Goal: Task Accomplishment & Management: Complete application form

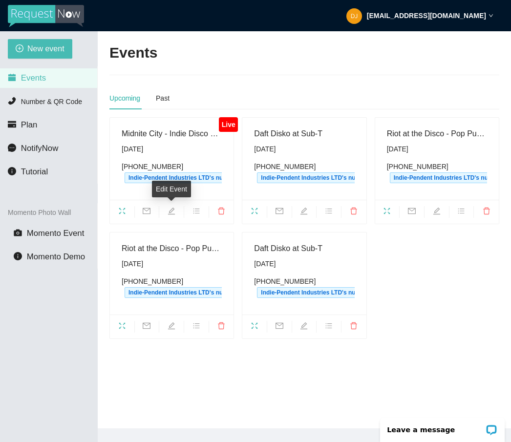
click at [169, 209] on icon "edit" at bounding box center [172, 211] width 8 height 8
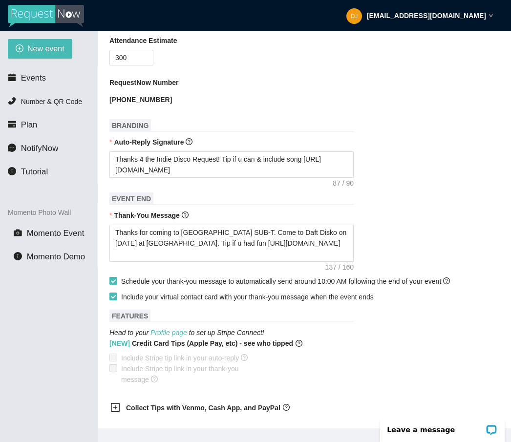
scroll to position [383, 0]
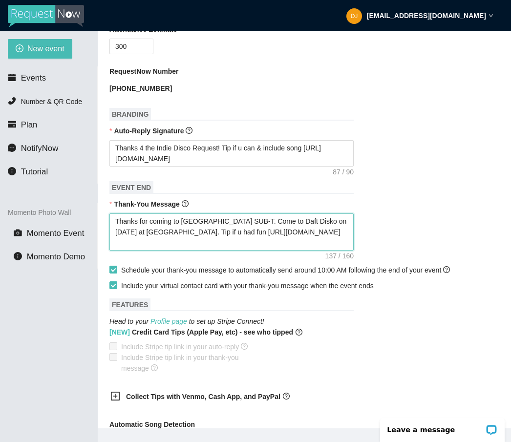
drag, startPoint x: 238, startPoint y: 258, endPoint x: 249, endPoint y: 229, distance: 30.3
click at [249, 229] on textarea "Thanks for coming to [GEOGRAPHIC_DATA] SUB-T. Come to Daft Disko on [DATE] at […" at bounding box center [232, 232] width 244 height 37
type textarea "Thanks for coming to [GEOGRAPHIC_DATA] SUB-T."
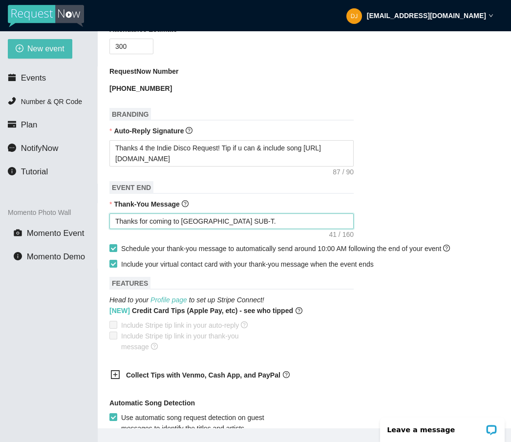
type textarea "Thanks for coming to [GEOGRAPHIC_DATA] SUB-T. C"
type textarea "Thanks for coming to [GEOGRAPHIC_DATA] SUB-T. Ca"
type textarea "Thanks for coming to [GEOGRAPHIC_DATA] SUB-T. Cat"
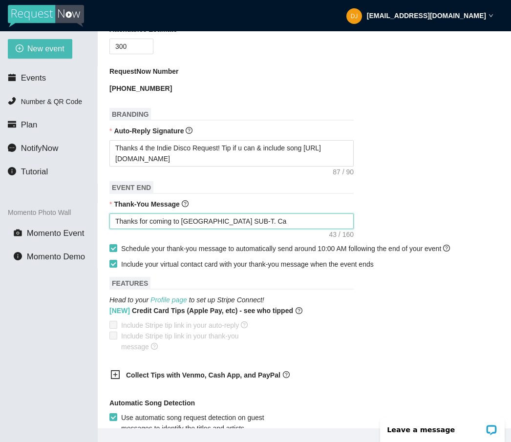
type textarea "Thanks for coming to [GEOGRAPHIC_DATA] SUB-T. Cat"
type textarea "Thanks for coming to [GEOGRAPHIC_DATA] SUB-T. Catc"
type textarea "Thanks for coming to [GEOGRAPHIC_DATA] SUB-T. Catch"
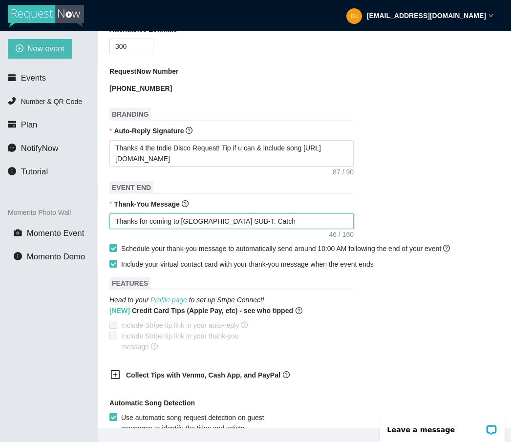
type textarea "Thanks for coming to [GEOGRAPHIC_DATA] SUB-T. Catch"
type textarea "Thanks for coming to [GEOGRAPHIC_DATA] SUB-T. Catch u"
type textarea "Thanks for coming to [GEOGRAPHIC_DATA] SUB-T. Catch us"
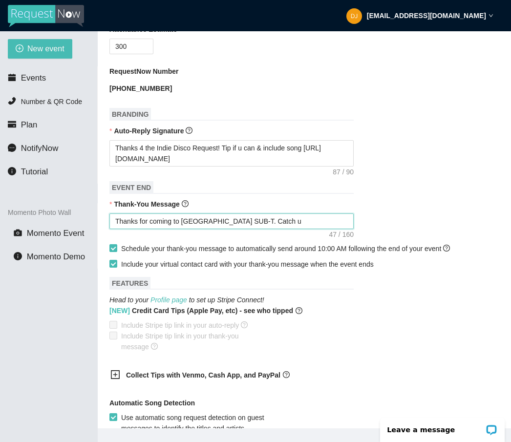
type textarea "Thanks for coming to [GEOGRAPHIC_DATA] SUB-T. Catch us"
type textarea "Thanks for coming to [GEOGRAPHIC_DATA] SUB-T. Catch us o"
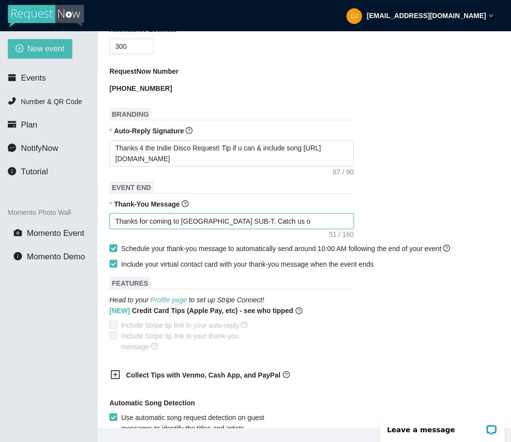
type textarea "Thanks for coming to [GEOGRAPHIC_DATA] SUB-T. Catch us op"
type textarea "Thanks for coming to [GEOGRAPHIC_DATA] SUB-T. Catch us ope"
type textarea "Thanks for coming to [GEOGRAPHIC_DATA] SUB-T. Catch us open"
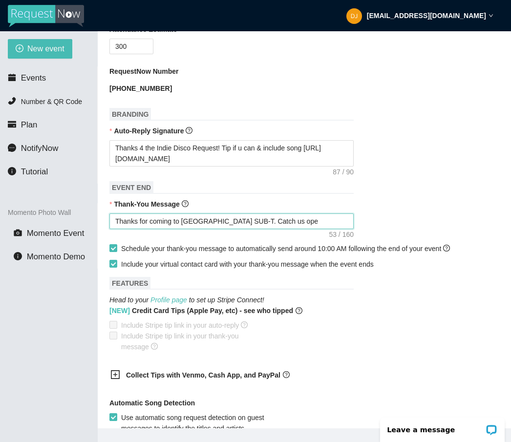
type textarea "Thanks for coming to [GEOGRAPHIC_DATA] SUB-T. Catch us open"
type textarea "Thanks for coming to [GEOGRAPHIC_DATA] SUB-T. Catch us openi"
type textarea "Thanks for coming to [GEOGRAPHIC_DATA] SUB-T. Catch us openin"
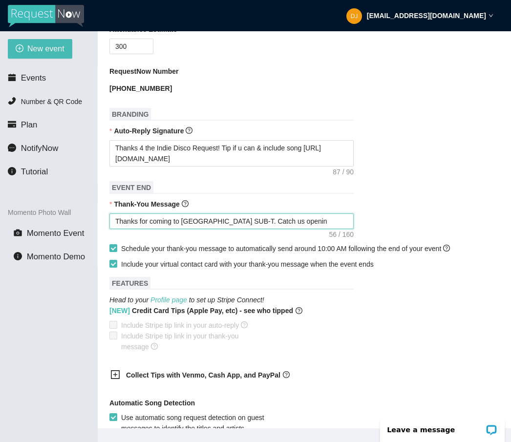
type textarea "Thanks for coming to [GEOGRAPHIC_DATA] SUB-T. Catch us opening"
type textarea "Thanks for coming to [GEOGRAPHIC_DATA] SUB-T. Catch us opening f"
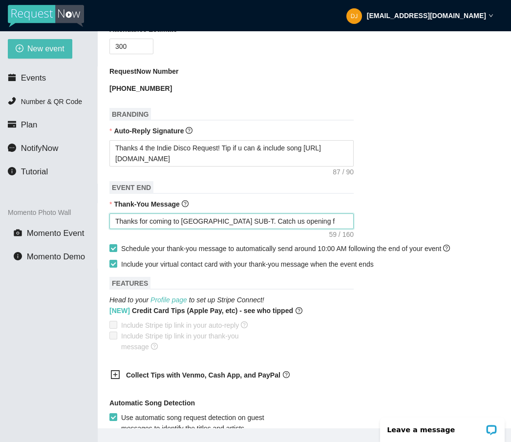
type textarea "Thanks for coming to [GEOGRAPHIC_DATA] SUB-T. Catch us opening fo"
type textarea "Thanks for coming to [GEOGRAPHIC_DATA] SUB-T. Catch us opening for"
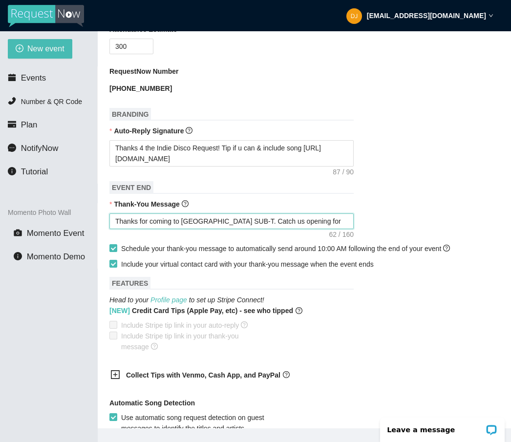
type textarea "Thanks for coming to [GEOGRAPHIC_DATA] SUB-T. Catch us opening for C"
type textarea "Thanks for coming to [GEOGRAPHIC_DATA] SUB-T. Catch us opening for Cu"
type textarea "Thanks for coming to [GEOGRAPHIC_DATA] SUB-T. Catch us opening for Cut"
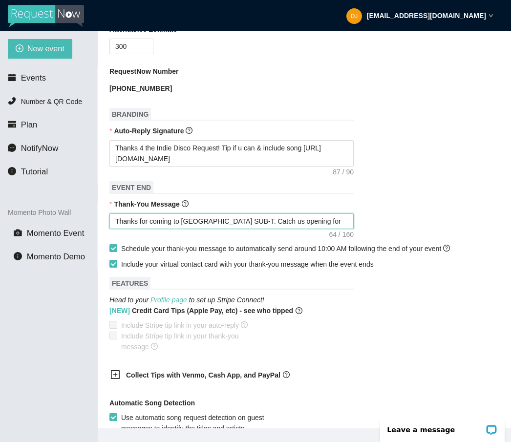
type textarea "Thanks for coming to [GEOGRAPHIC_DATA] SUB-T. Catch us opening for Cut"
type textarea "Thanks for coming to [GEOGRAPHIC_DATA] SUB-T. Catch us opening for Cut C"
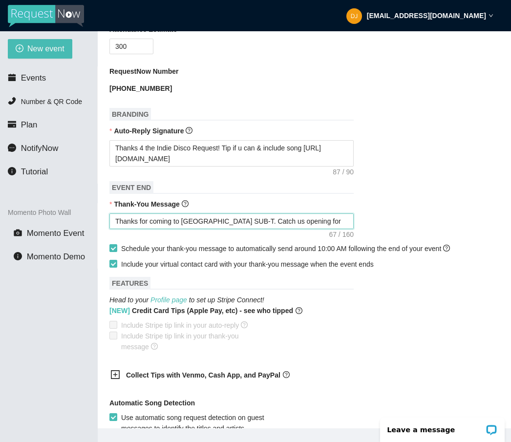
type textarea "Thanks for coming to [GEOGRAPHIC_DATA] SUB-T. Catch us opening for Cut Co"
type textarea "Thanks for coming to [GEOGRAPHIC_DATA] SUB-T. Catch us opening for Cut Cop"
type textarea "Thanks for coming to [GEOGRAPHIC_DATA] SUB-T. Catch us opening for Cut Copy"
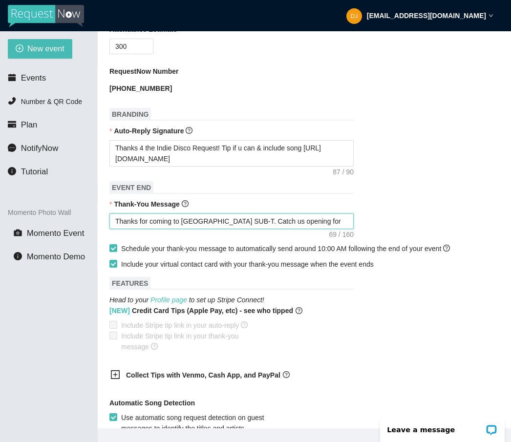
type textarea "Thanks for coming to [GEOGRAPHIC_DATA] SUB-T. Catch us opening for Cut Copy"
type textarea "Thanks for coming to [GEOGRAPHIC_DATA] SUB-T. Catch us opening for Cut Copy a"
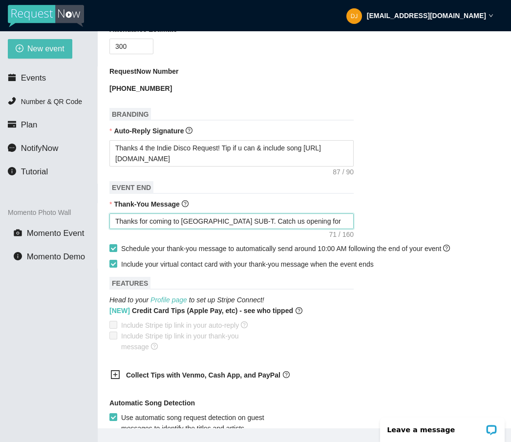
type textarea "Thanks for coming to [GEOGRAPHIC_DATA] SUB-T. Catch us opening for Cut Copy at"
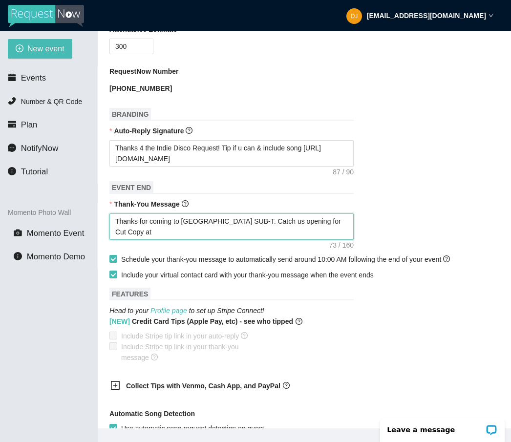
type textarea "Thanks for coming to [GEOGRAPHIC_DATA] SUB-T. Catch us opening for Cut Copy at"
type textarea "Thanks for coming to [GEOGRAPHIC_DATA] SUB-T. Catch us opening for Cut Copy at R"
type textarea "Thanks for coming to [GEOGRAPHIC_DATA] SUB-T. Catch us opening for Cut Copy at …"
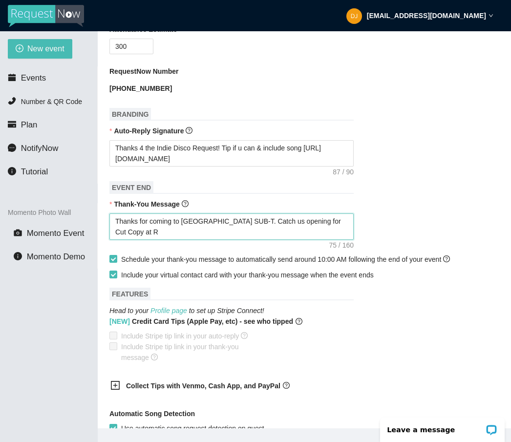
type textarea "Thanks for coming to [GEOGRAPHIC_DATA] SUB-T. Catch us opening for Cut Copy at …"
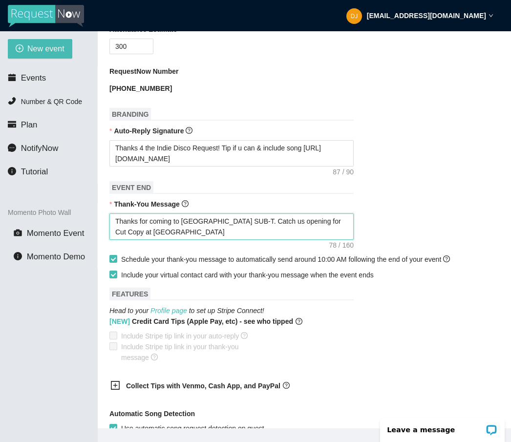
type textarea "Thanks for coming to [GEOGRAPHIC_DATA] SUB-T. Catch us opening for Cut Copy at …"
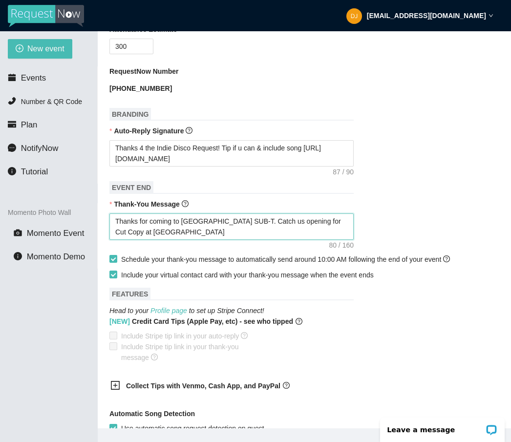
type textarea "Thanks for coming to [GEOGRAPHIC_DATA] SUB-T. Catch us opening for Cut Copy at …"
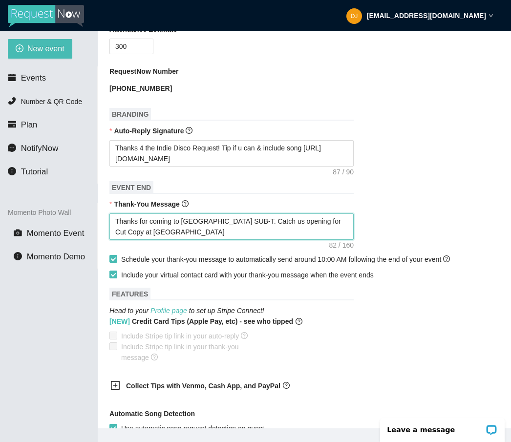
type textarea "Thanks for coming to [GEOGRAPHIC_DATA] SUB-T. Catch us opening for Cut Copy at …"
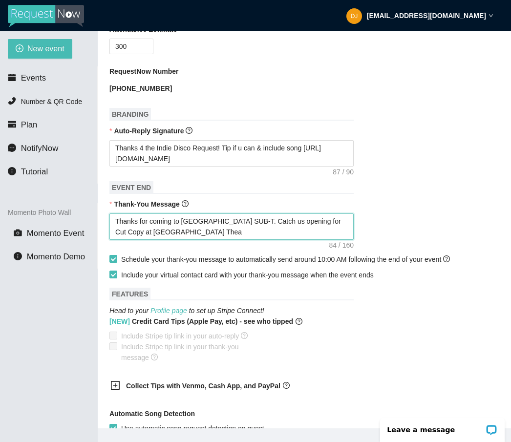
type textarea "Thanks for coming to [GEOGRAPHIC_DATA] SUB-T. Catch us opening for Cut Copy at …"
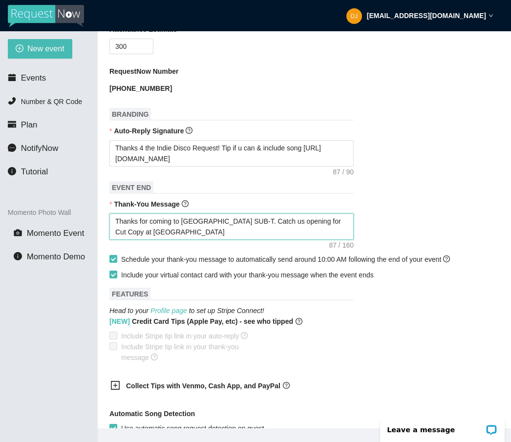
type textarea "Thanks for coming to [GEOGRAPHIC_DATA] SUB-T. Catch us opening for Cut Copy at …"
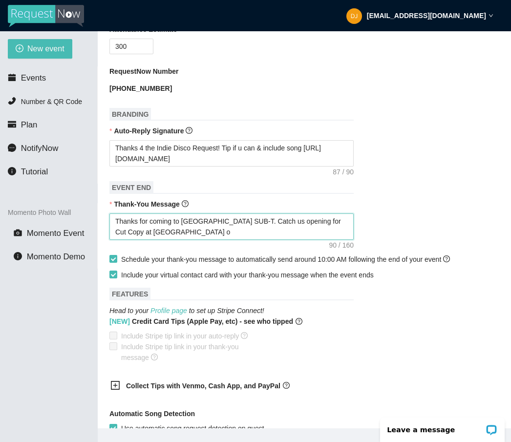
type textarea "Thanks for coming to [GEOGRAPHIC_DATA] SUB-T. Catch us opening for Cut Copy at …"
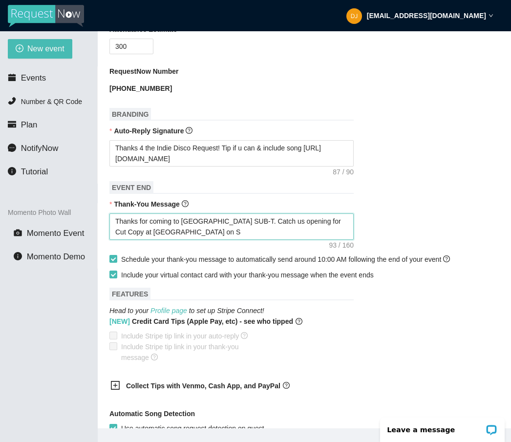
type textarea "Thanks for coming to [GEOGRAPHIC_DATA] SUB-T. Catch us opening for Cut Copy at …"
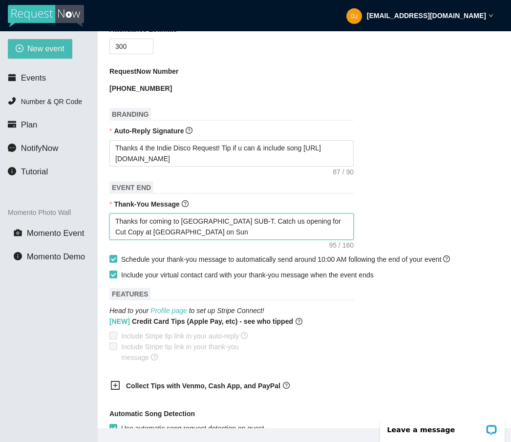
type textarea "Thanks for coming to [GEOGRAPHIC_DATA] SUB-T. Catch us opening for Cut Copy at …"
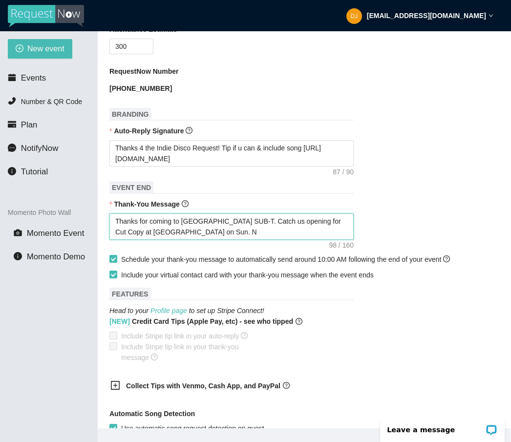
type textarea "Thanks for coming to [GEOGRAPHIC_DATA] SUB-T. Catch us opening for Cut Copy at …"
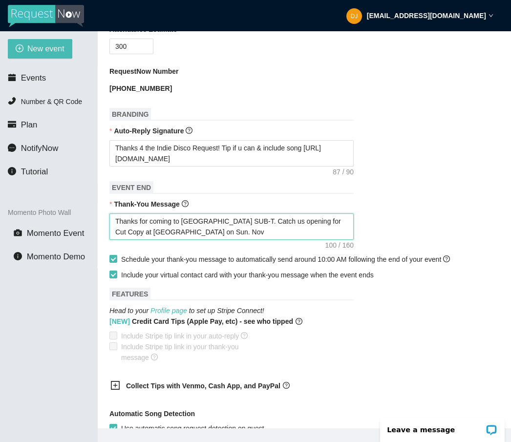
type textarea "Thanks for coming to [GEOGRAPHIC_DATA] SUB-T. Catch us opening for Cut Copy at …"
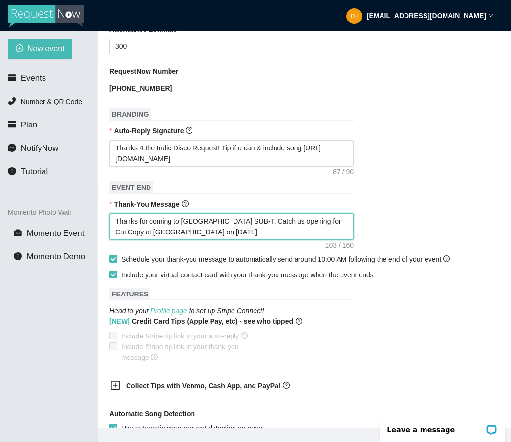
type textarea "Thanks for coming to [GEOGRAPHIC_DATA] SUB-T. Catch us opening for Cut Copy at …"
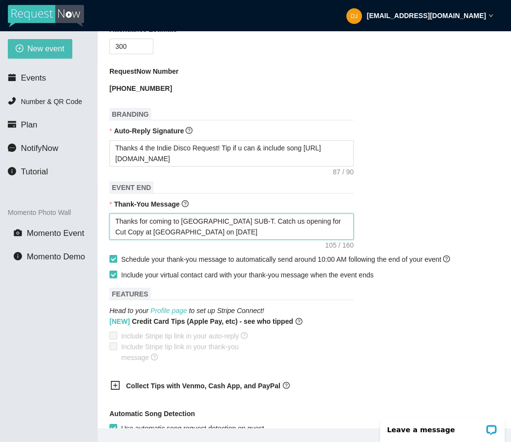
type textarea "Thanks for coming to [GEOGRAPHIC_DATA] SUB-T. Catch us opening for Cut Copy at …"
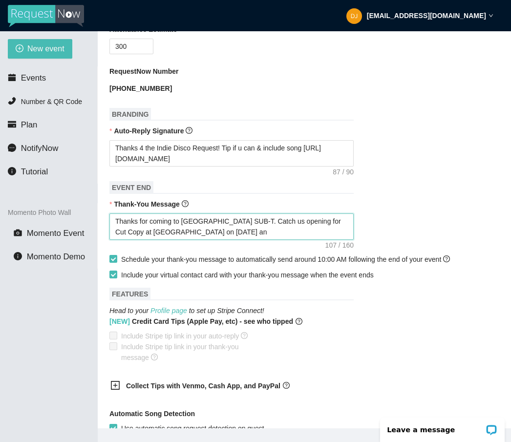
type textarea "Thanks for coming to [GEOGRAPHIC_DATA] SUB-T. Catch us opening for Cut Copy at …"
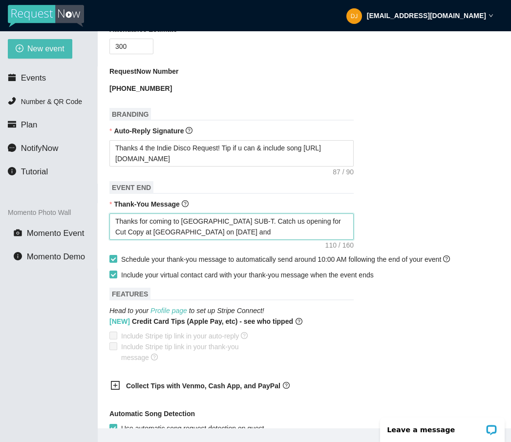
type textarea "Thanks for coming to [GEOGRAPHIC_DATA] SUB-T. Catch us opening for Cut Copy at …"
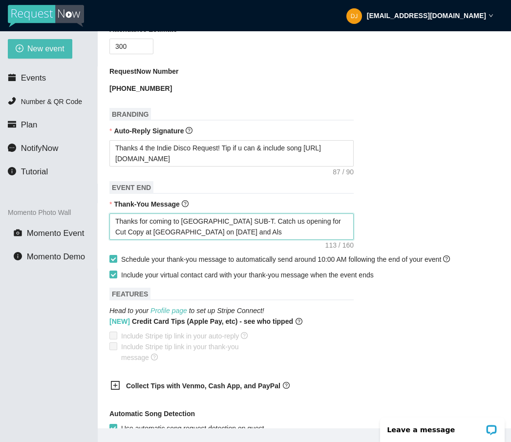
type textarea "Thanks for coming to [GEOGRAPHIC_DATA] SUB-T. Catch us opening for Cut Copy at …"
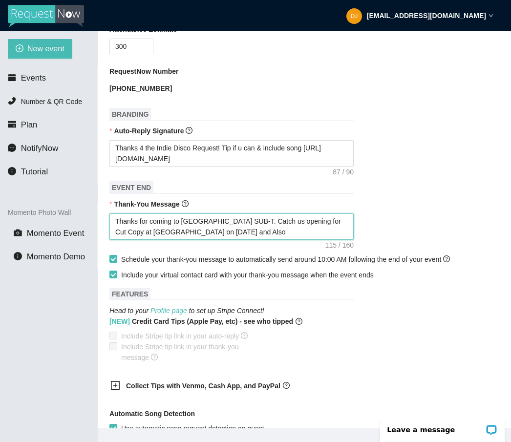
type textarea "Thanks for coming to [GEOGRAPHIC_DATA] SUB-T. Catch us opening for Cut Copy at …"
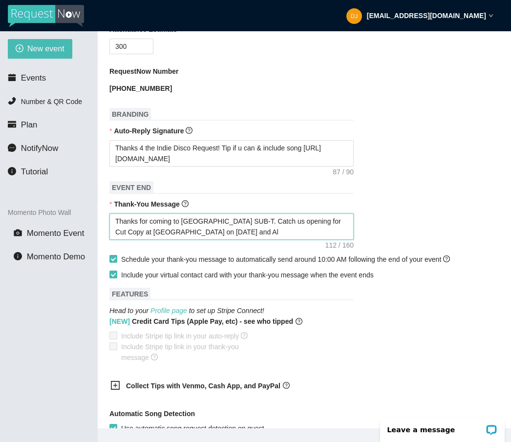
type textarea "Thanks for coming to [GEOGRAPHIC_DATA] SUB-T. Catch us opening for Cut Copy at …"
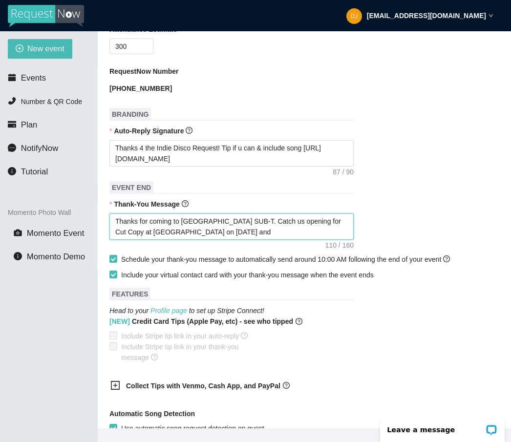
type textarea "Thanks for coming to [GEOGRAPHIC_DATA] SUB-T. Catch us opening for Cut Copy at …"
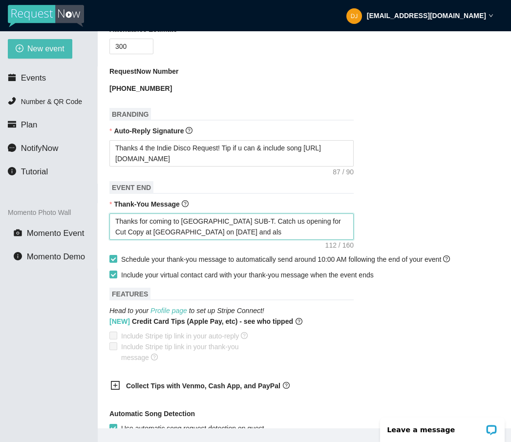
type textarea "Thanks for coming to [GEOGRAPHIC_DATA] SUB-T. Catch us opening for Cut Copy at …"
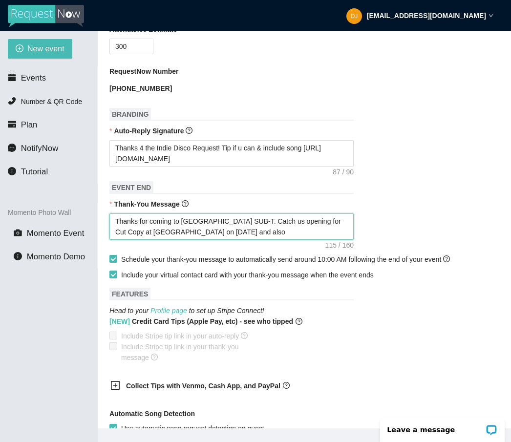
type textarea "Thanks for coming to [GEOGRAPHIC_DATA] SUB-T. Catch us opening for Cut Copy at …"
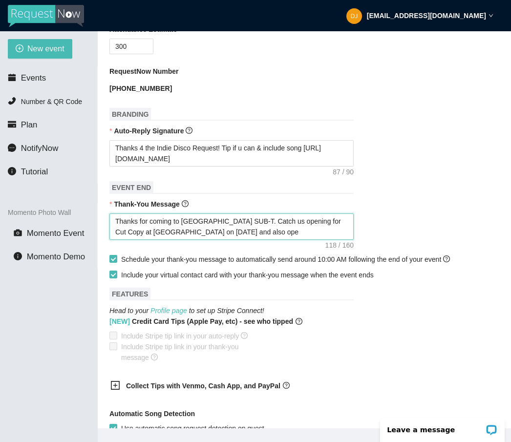
type textarea "Thanks for coming to [GEOGRAPHIC_DATA] SUB-T. Catch us opening for Cut Copy at …"
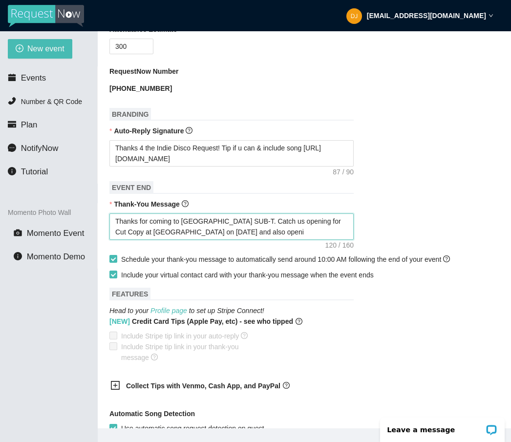
type textarea "Thanks for coming to [GEOGRAPHIC_DATA] SUB-T. Catch us opening for Cut Copy at …"
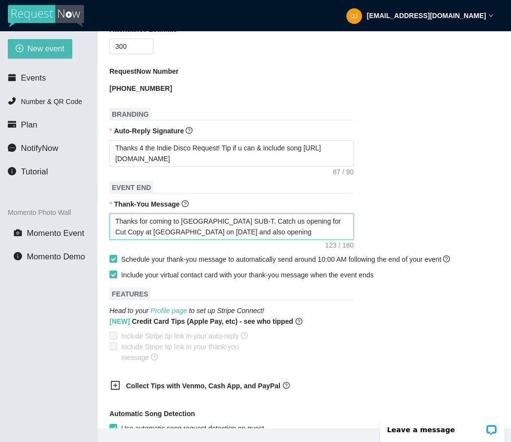
type textarea "Thanks for coming to [GEOGRAPHIC_DATA] SUB-T. Catch us opening for Cut Copy at …"
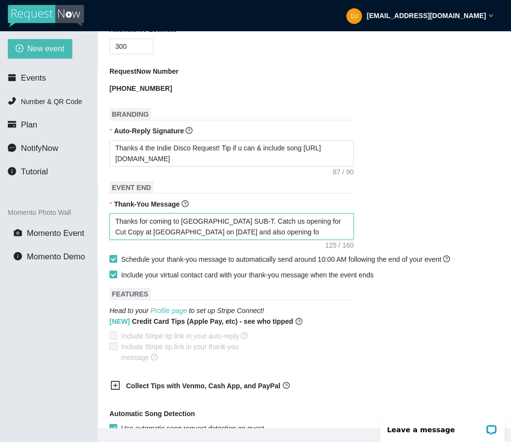
type textarea "Thanks for coming to [GEOGRAPHIC_DATA] SUB-T. Catch us opening for Cut Copy at …"
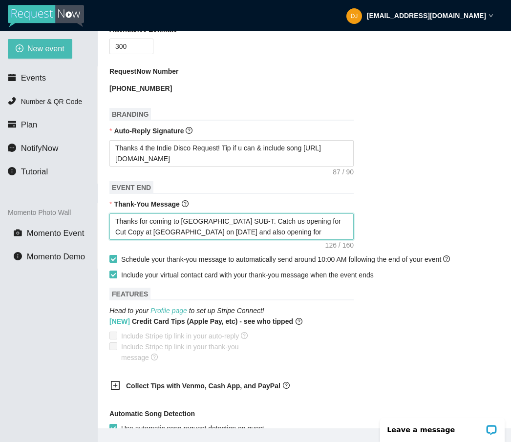
type textarea "Thanks for coming to [GEOGRAPHIC_DATA] SUB-T. Catch us opening for Cut Copy at …"
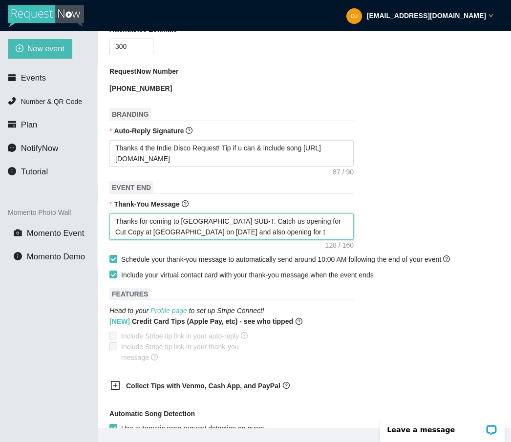
type textarea "Thanks for coming to [GEOGRAPHIC_DATA] SUB-T. Catch us opening for Cut Copy at …"
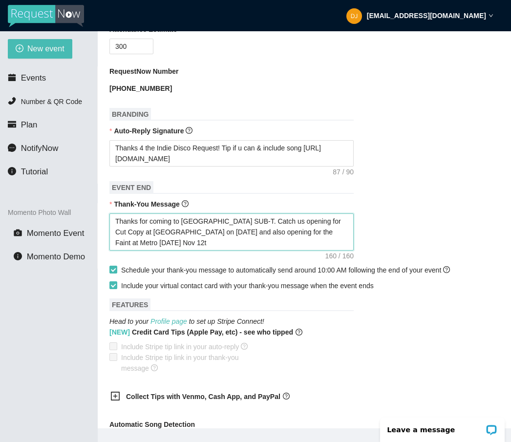
click at [245, 245] on textarea "Thanks for coming to [GEOGRAPHIC_DATA] SUB-T. Catch us opening for Cut Copy at …" at bounding box center [232, 232] width 244 height 37
click at [203, 251] on textarea "Thanks for coming to [GEOGRAPHIC_DATA] SUB-T. Catch us opening for Cut Copy at …" at bounding box center [232, 232] width 244 height 37
click at [248, 231] on textarea "Thanks for coming to [GEOGRAPHIC_DATA] SUB-T. Catch us opening for Cut Copy at …" at bounding box center [232, 232] width 244 height 37
click at [215, 251] on textarea "Thanks for coming to [GEOGRAPHIC_DATA] SUB-T.Catch us opening for Cut Copy at […" at bounding box center [232, 232] width 244 height 37
click at [296, 244] on textarea "Thanks for coming to [GEOGRAPHIC_DATA] SUB-T.Catch us opening for Cut Copy at […" at bounding box center [232, 232] width 244 height 37
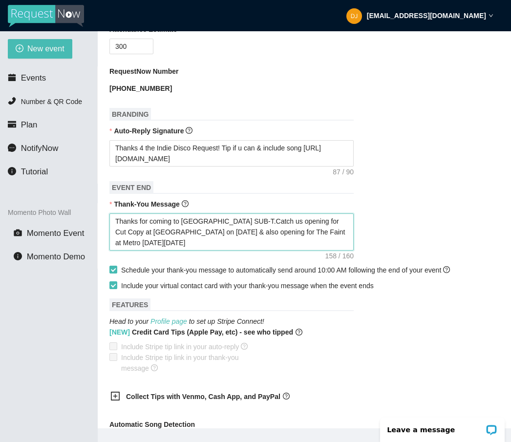
click at [223, 251] on textarea "Thanks for coming to [GEOGRAPHIC_DATA] SUB-T.Catch us opening for Cut Copy at […" at bounding box center [232, 232] width 244 height 37
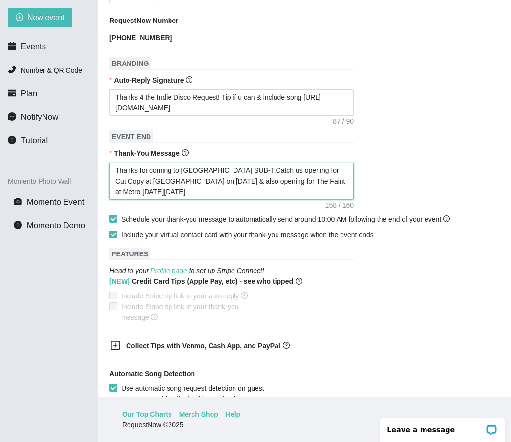
scroll to position [370, 0]
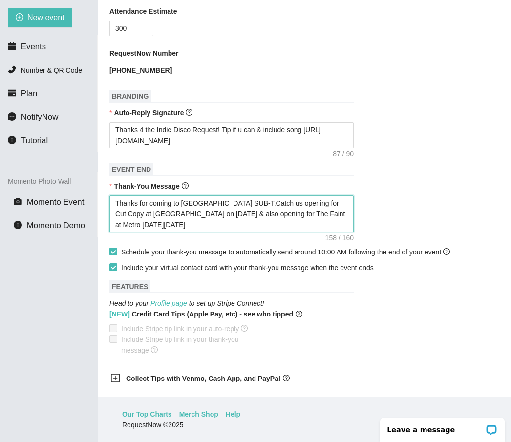
click at [223, 212] on textarea "Thanks for coming to [GEOGRAPHIC_DATA] SUB-T.Catch us opening for Cut Copy at […" at bounding box center [232, 214] width 244 height 37
click at [147, 213] on textarea "Thanks for coming to [GEOGRAPHIC_DATA] atSUB-T.Catch us opening for Cut Copy at…" at bounding box center [232, 214] width 244 height 37
click at [225, 213] on textarea "Thanks 4 coming to [GEOGRAPHIC_DATA] atSUB-T.Catch us opening for Cut Copy at […" at bounding box center [232, 214] width 244 height 37
click at [191, 233] on textarea "Thanks 4 coming to [GEOGRAPHIC_DATA] at SUB-T.Catch us opening for Cut Copy at …" at bounding box center [232, 214] width 244 height 37
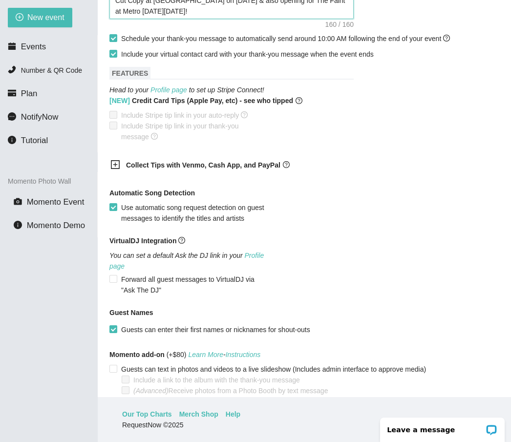
scroll to position [651, 0]
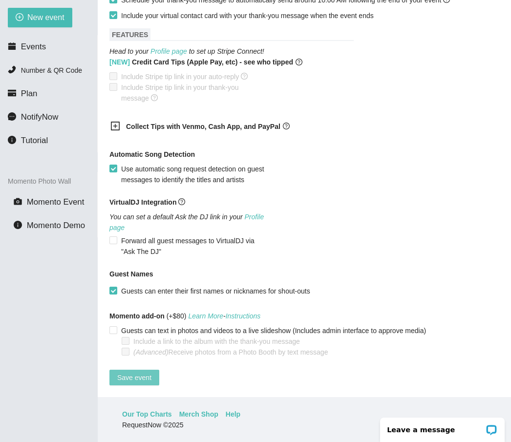
click at [137, 373] on span "Save event" at bounding box center [134, 378] width 34 height 11
click at [131, 373] on span "Save event" at bounding box center [134, 378] width 34 height 11
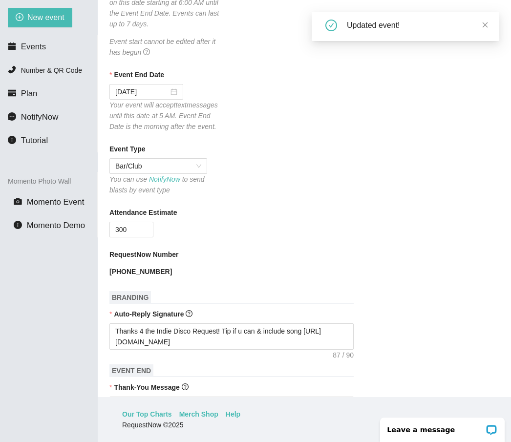
scroll to position [0, 0]
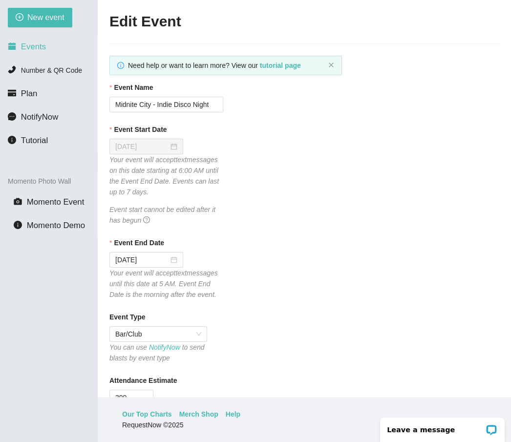
click at [38, 48] on span "Events" at bounding box center [33, 46] width 25 height 9
